Goal: Task Accomplishment & Management: Use online tool/utility

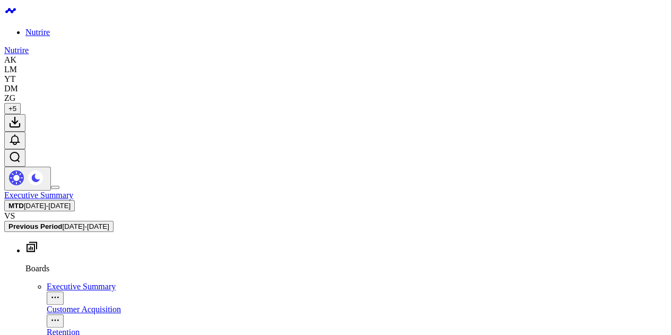
click at [71, 202] on span "[DATE] - [DATE]" at bounding box center [47, 206] width 47 height 8
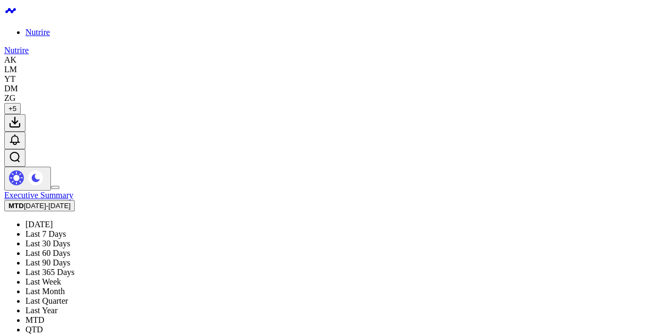
click at [68, 296] on link "Last Quarter" at bounding box center [46, 300] width 42 height 9
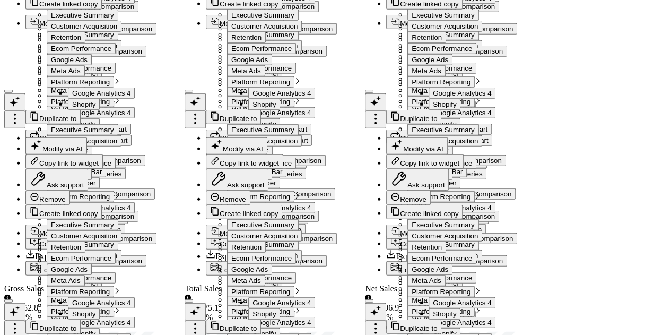
scroll to position [1539, 0]
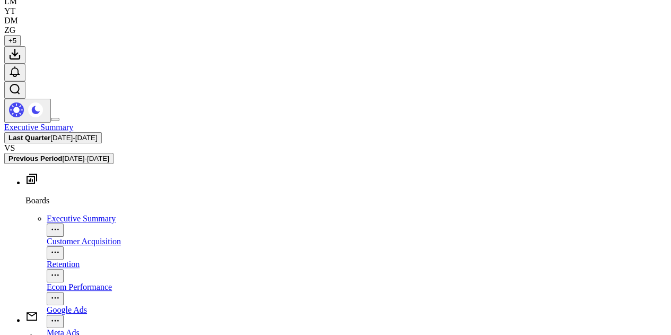
scroll to position [0, 0]
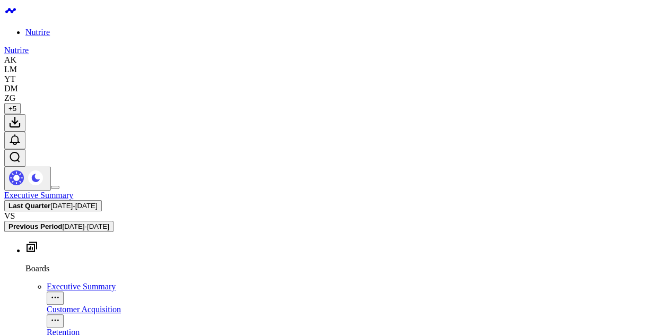
click at [21, 116] on icon at bounding box center [14, 122] width 13 height 13
click at [50, 202] on b "Last Quarter" at bounding box center [29, 206] width 42 height 8
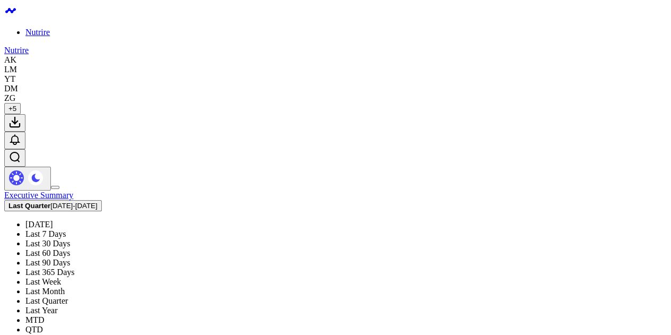
scroll to position [69, 0]
click at [65, 286] on link "Last Month" at bounding box center [44, 290] width 39 height 9
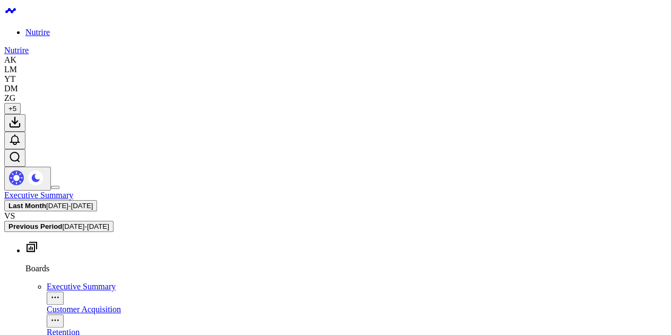
drag, startPoint x: 535, startPoint y: 118, endPoint x: 577, endPoint y: 146, distance: 50.9
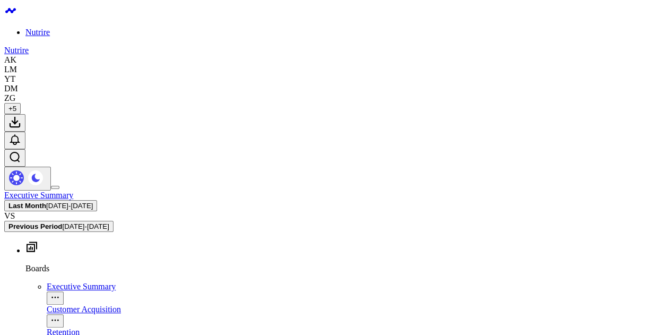
drag, startPoint x: 545, startPoint y: 92, endPoint x: 554, endPoint y: 95, distance: 9.3
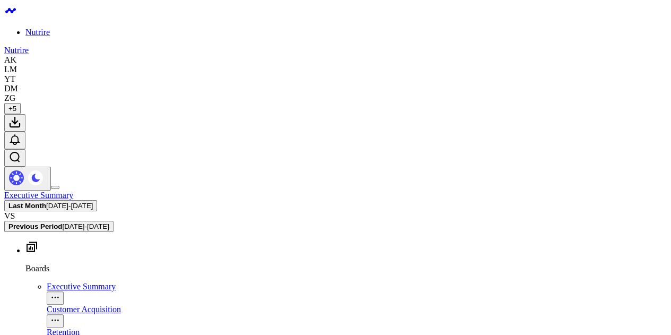
drag, startPoint x: 637, startPoint y: 138, endPoint x: 631, endPoint y: 143, distance: 7.1
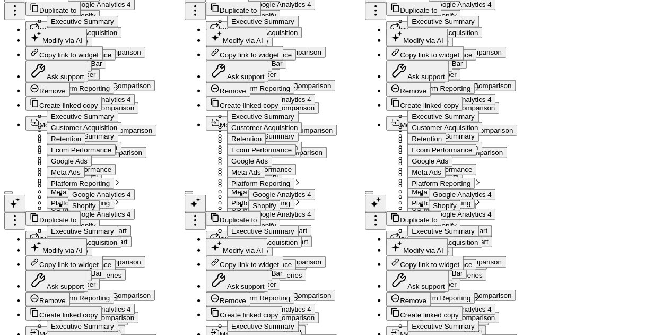
scroll to position [1280, 0]
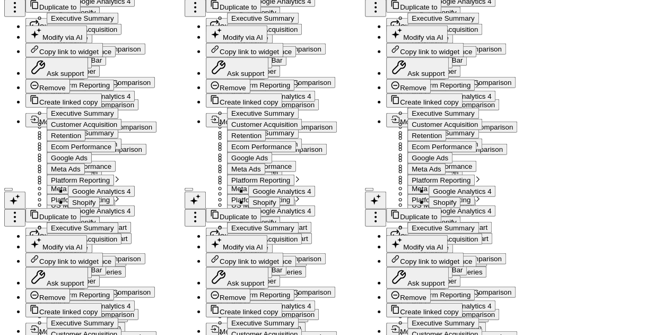
drag, startPoint x: 432, startPoint y: 282, endPoint x: 428, endPoint y: 277, distance: 6.4
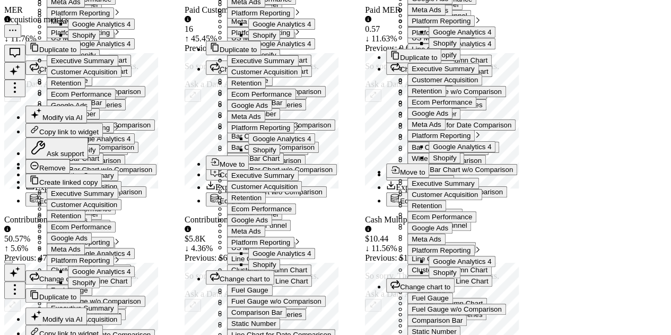
scroll to position [2137, 0]
